Goal: Information Seeking & Learning: Learn about a topic

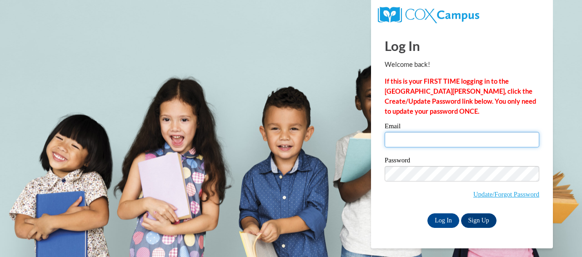
click at [410, 140] on input "Email" at bounding box center [461, 139] width 154 height 15
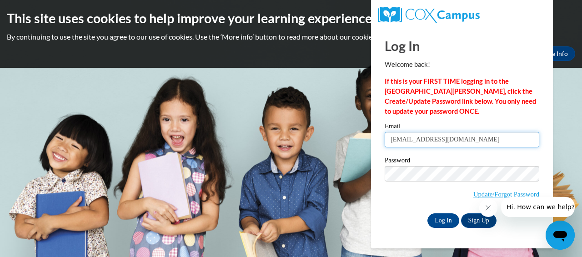
type input "dlhuff625@gmail.com"
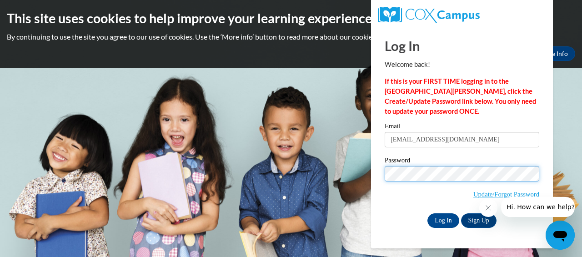
click at [427, 213] on input "Log In" at bounding box center [443, 220] width 32 height 15
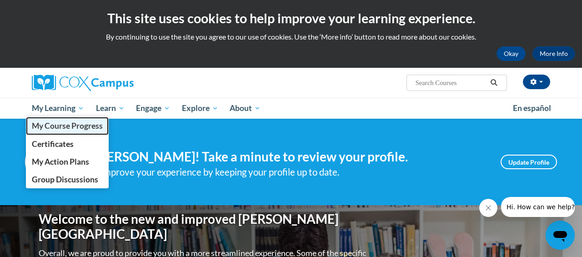
click at [69, 128] on span "My Course Progress" at bounding box center [67, 126] width 71 height 10
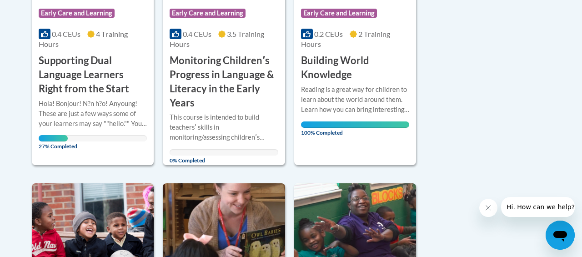
scroll to position [327, 0]
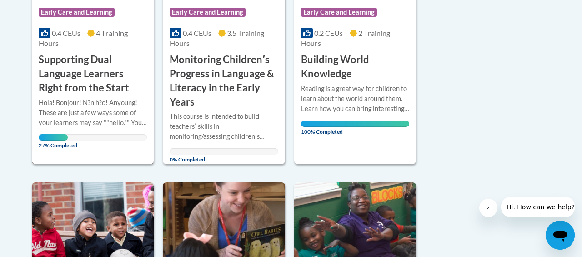
click at [89, 64] on h3 "Supporting Dual Language Learners Right from the Start" at bounding box center [93, 74] width 108 height 42
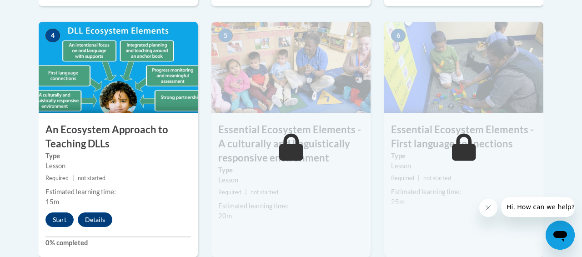
scroll to position [556, 0]
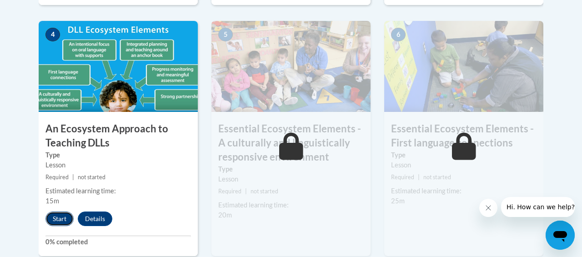
click at [57, 217] on button "Start" at bounding box center [59, 218] width 28 height 15
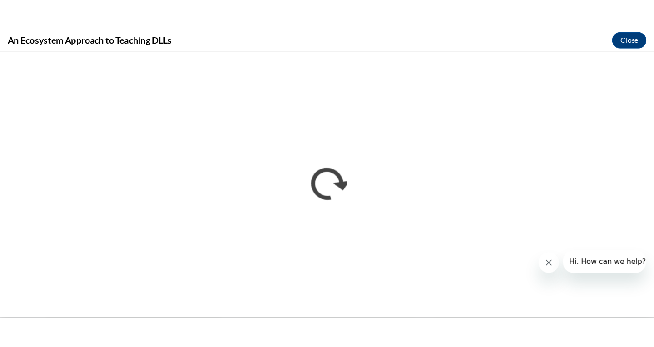
scroll to position [0, 0]
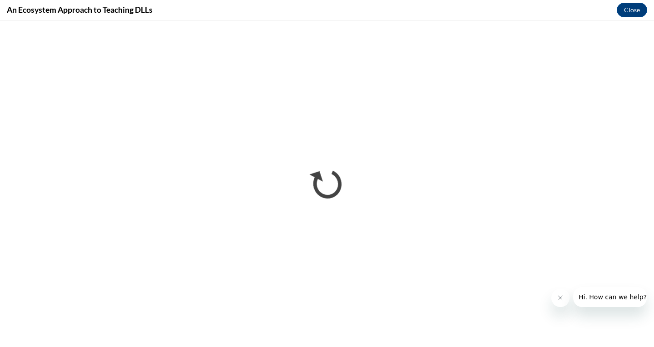
click at [562, 256] on icon "Close message from company" at bounding box center [560, 297] width 7 height 7
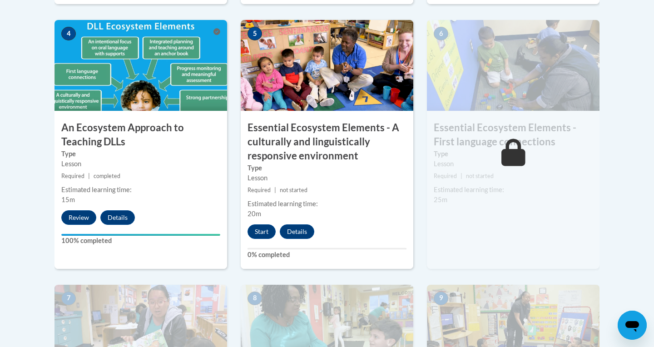
scroll to position [558, 0]
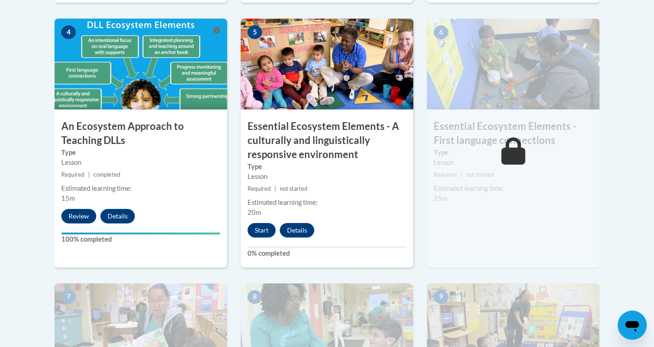
click at [260, 238] on div "5 Essential Ecosystem Elements - A culturally and linguistically responsive env…" at bounding box center [327, 143] width 173 height 249
click at [263, 228] on button "Start" at bounding box center [262, 230] width 28 height 15
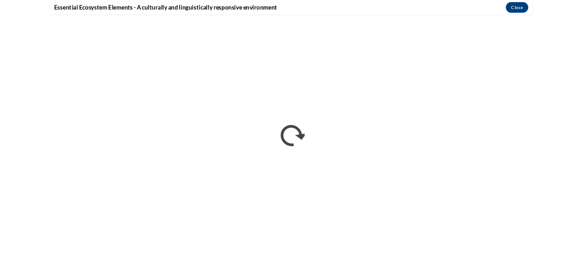
scroll to position [0, 0]
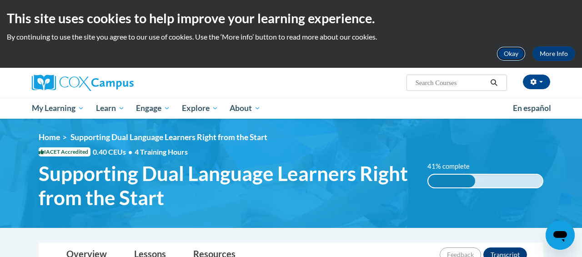
click at [515, 50] on button "Okay" at bounding box center [510, 53] width 29 height 15
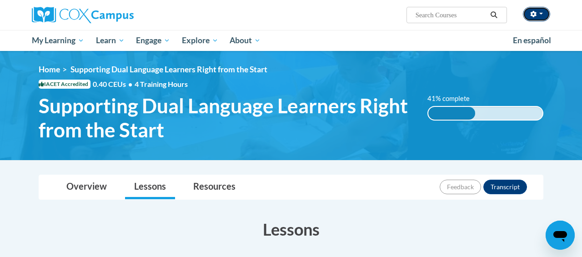
click at [542, 15] on button "button" at bounding box center [535, 14] width 27 height 15
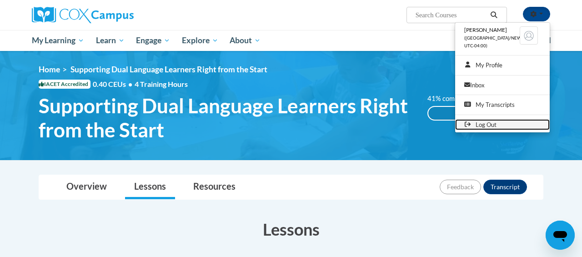
click at [488, 126] on link "Log Out" at bounding box center [502, 124] width 94 height 11
